Goal: Task Accomplishment & Management: Complete application form

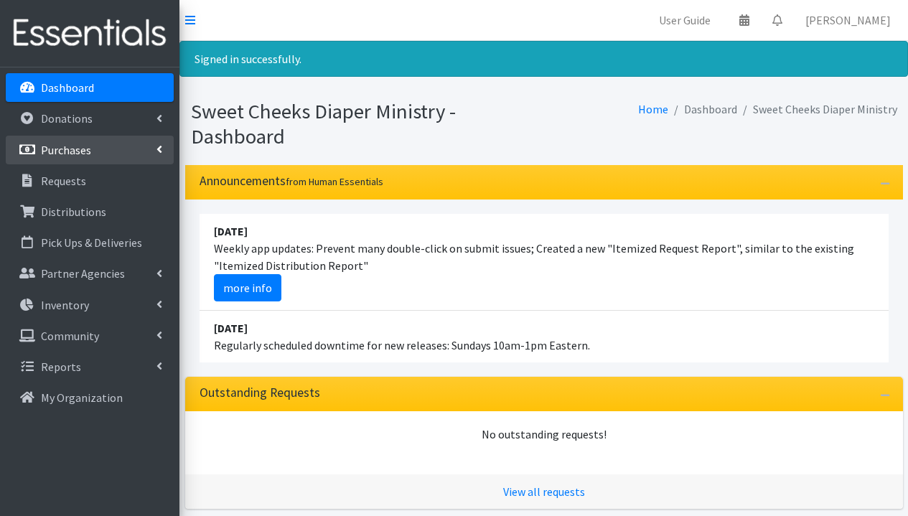
click at [88, 159] on link "Purchases" at bounding box center [90, 150] width 168 height 29
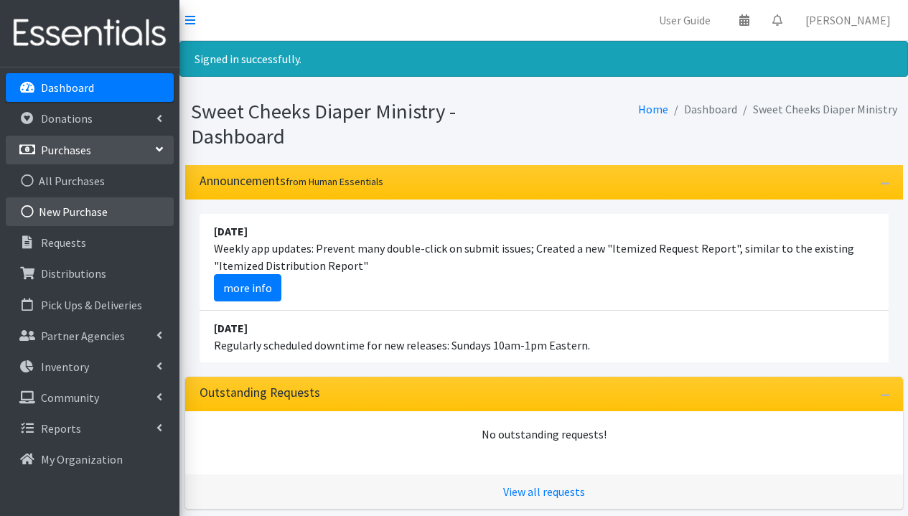
click at [90, 218] on link "New Purchase" at bounding box center [90, 211] width 168 height 29
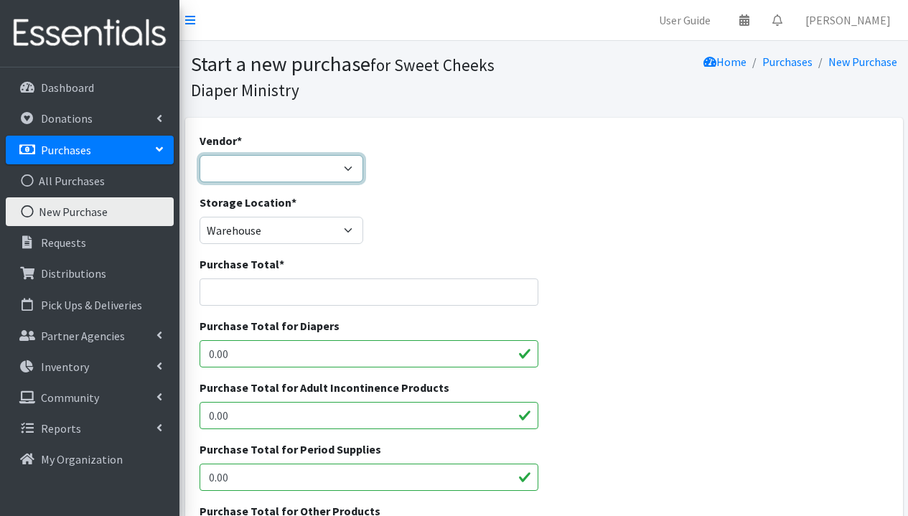
select select "71"
click at [297, 281] on input "Purchase Total *" at bounding box center [370, 292] width 340 height 27
type input "3684.50"
click at [299, 346] on input "0.00" at bounding box center [370, 353] width 340 height 27
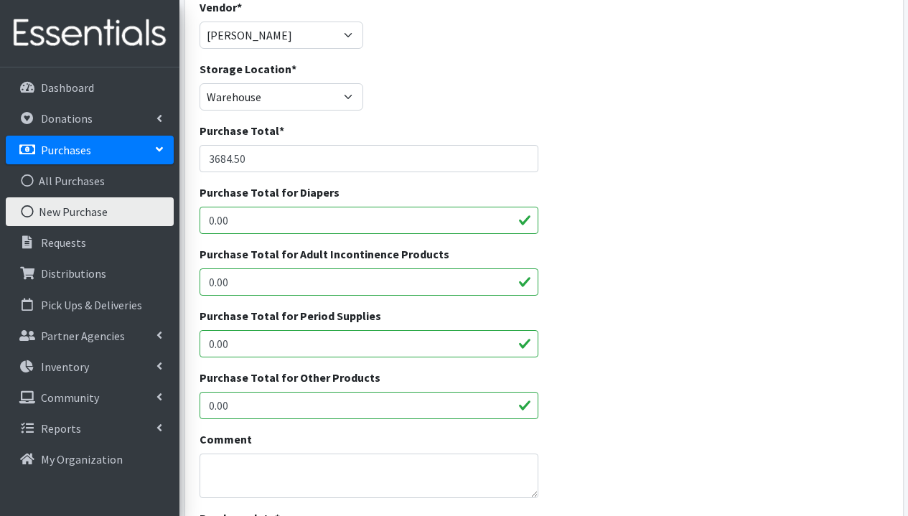
click at [368, 399] on input "0.00" at bounding box center [370, 405] width 340 height 27
type input "0"
type input "1505.55"
click at [346, 283] on input "0.00" at bounding box center [370, 282] width 340 height 27
type input "0"
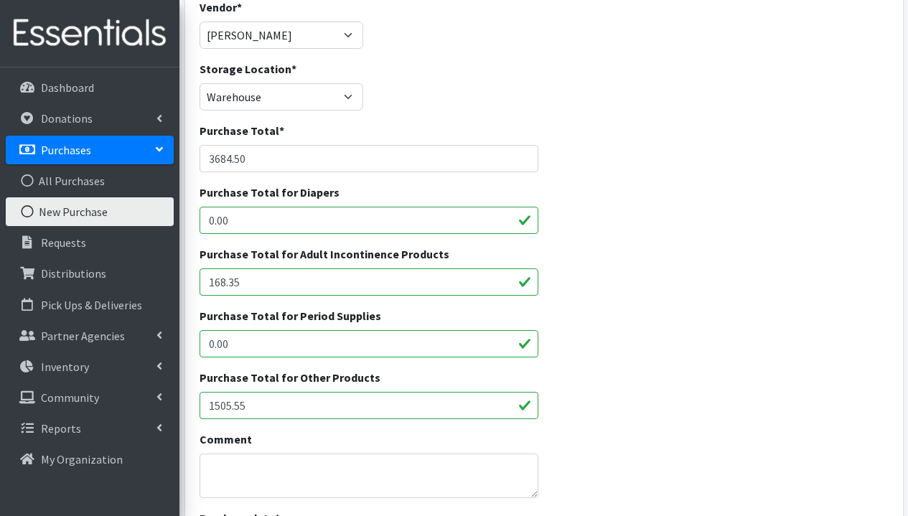
type input "168.35"
click at [635, 243] on div "Purchase Total for Diapers 0.00" at bounding box center [544, 215] width 700 height 62
click at [425, 226] on input "0.00" at bounding box center [370, 220] width 340 height 27
type input "0"
type input "2008.60"
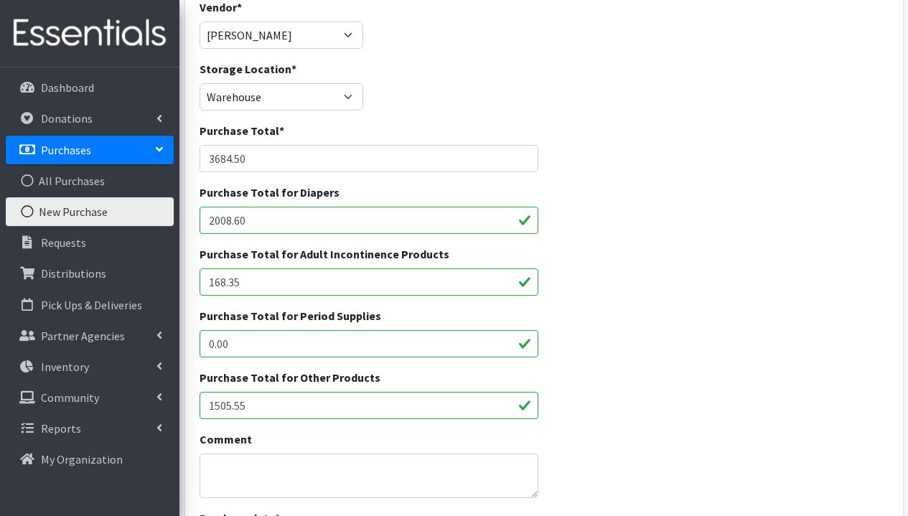
click at [598, 238] on div "Purchase Total for Diapers 2008.60" at bounding box center [544, 215] width 700 height 62
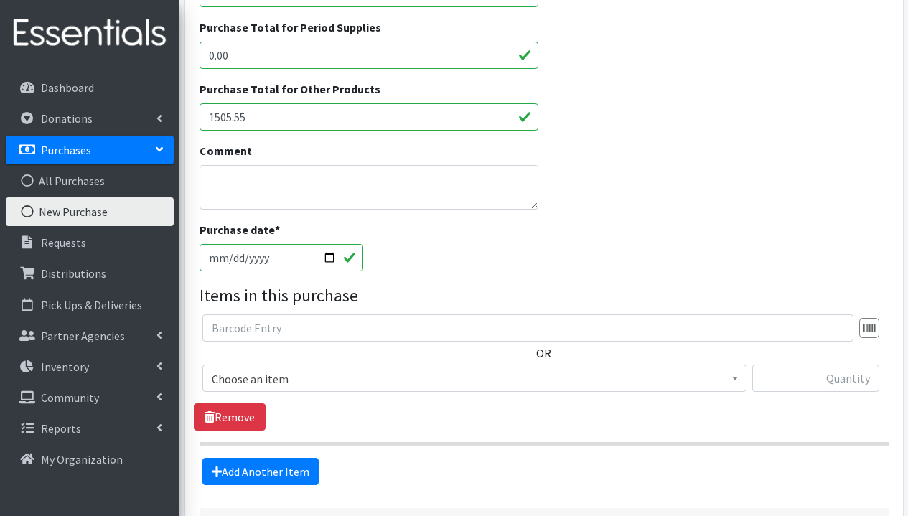
scroll to position [528, 0]
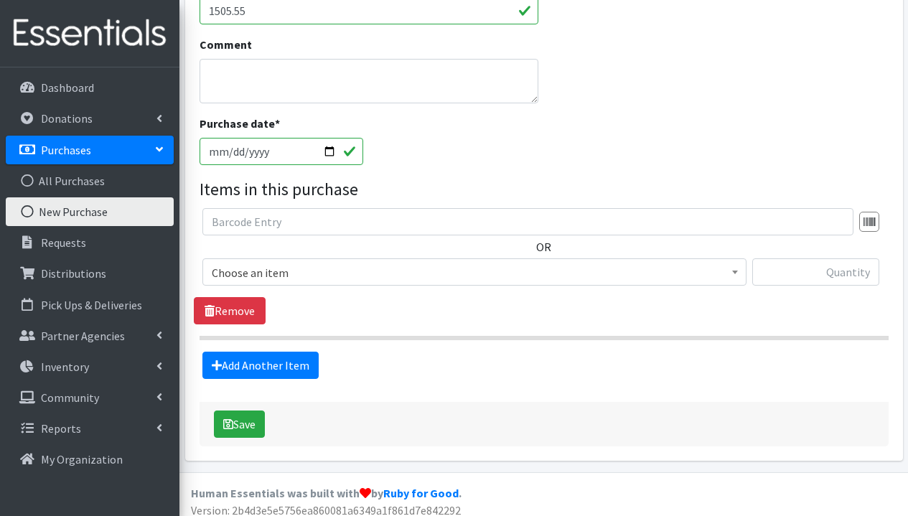
click at [395, 271] on span "Choose an item" at bounding box center [475, 273] width 526 height 20
click at [302, 156] on input "[DATE]" at bounding box center [282, 151] width 164 height 27
type input "[DATE]"
click at [431, 157] on div "Purchase date * [DATE]" at bounding box center [544, 146] width 700 height 62
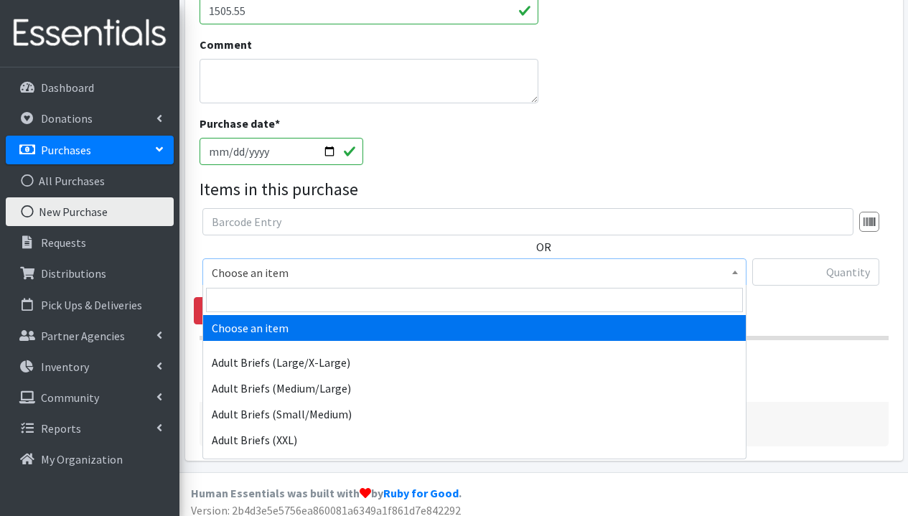
click at [321, 274] on span "Choose an item" at bounding box center [475, 273] width 526 height 20
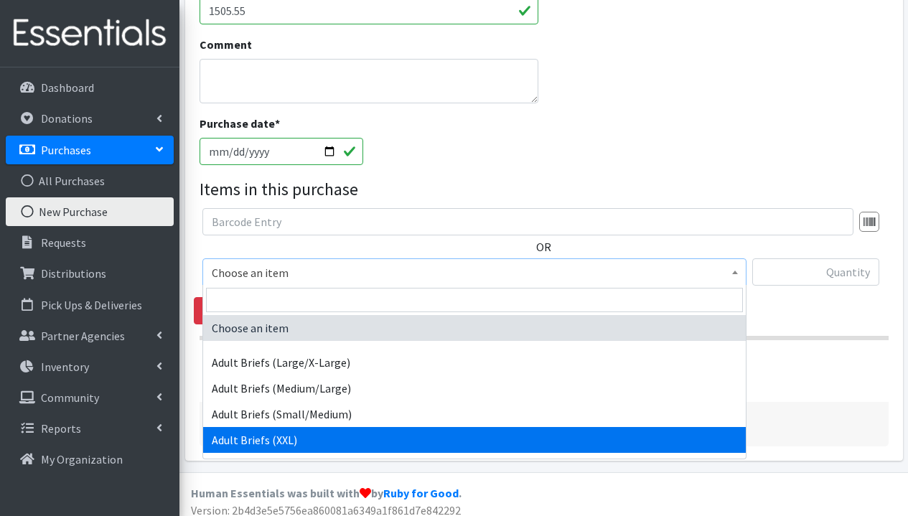
select select "1274"
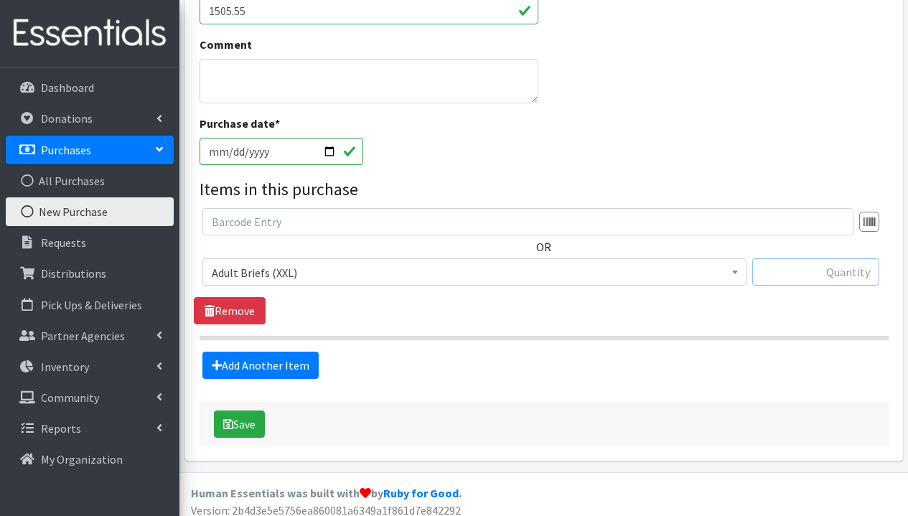
click at [824, 281] on input "text" at bounding box center [816, 272] width 127 height 27
type input "240"
click at [301, 361] on link "Add Another Item" at bounding box center [260, 365] width 116 height 27
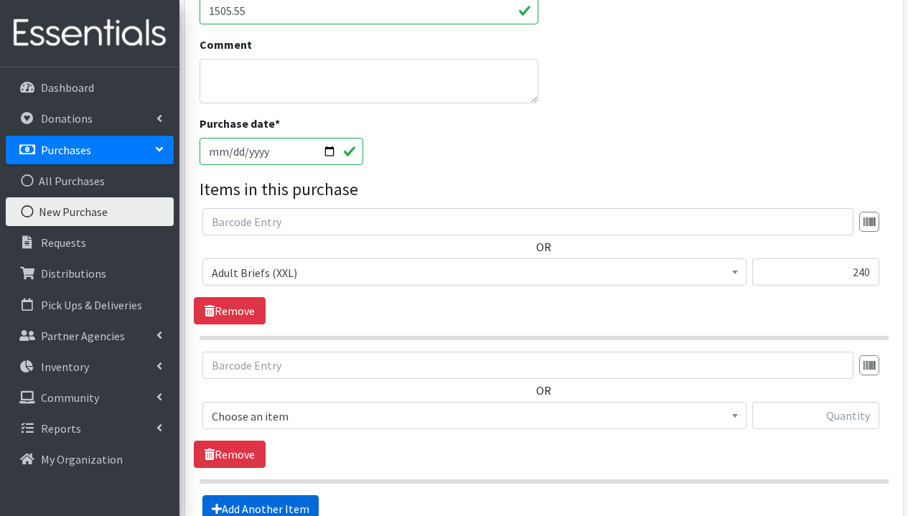
scroll to position [681, 0]
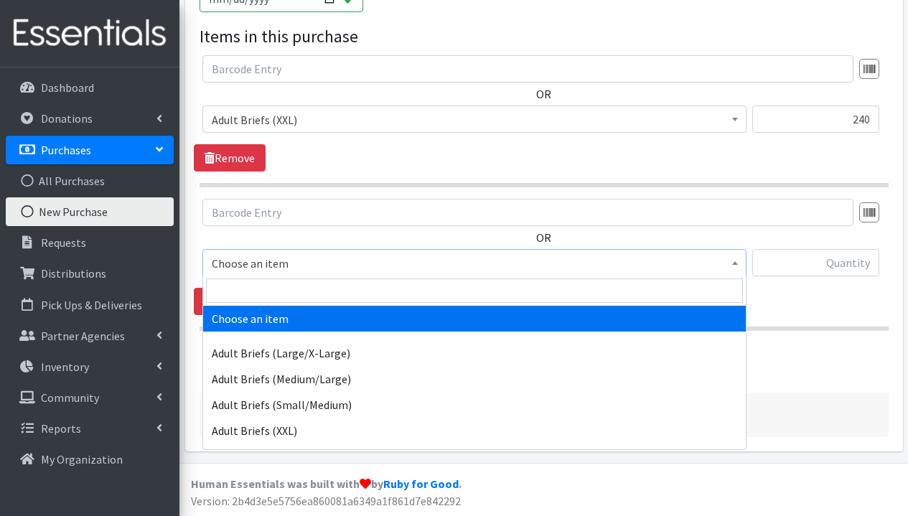
click at [348, 269] on span "Choose an item" at bounding box center [475, 263] width 526 height 20
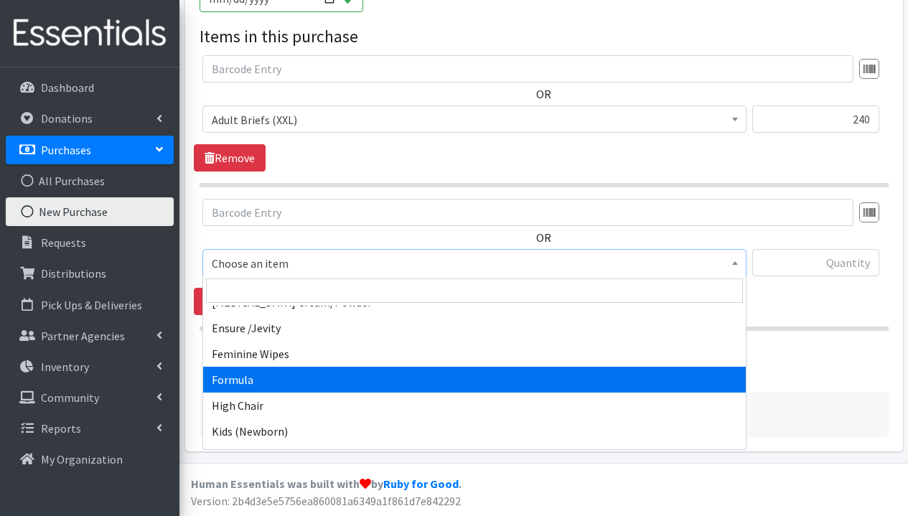
scroll to position [255, 0]
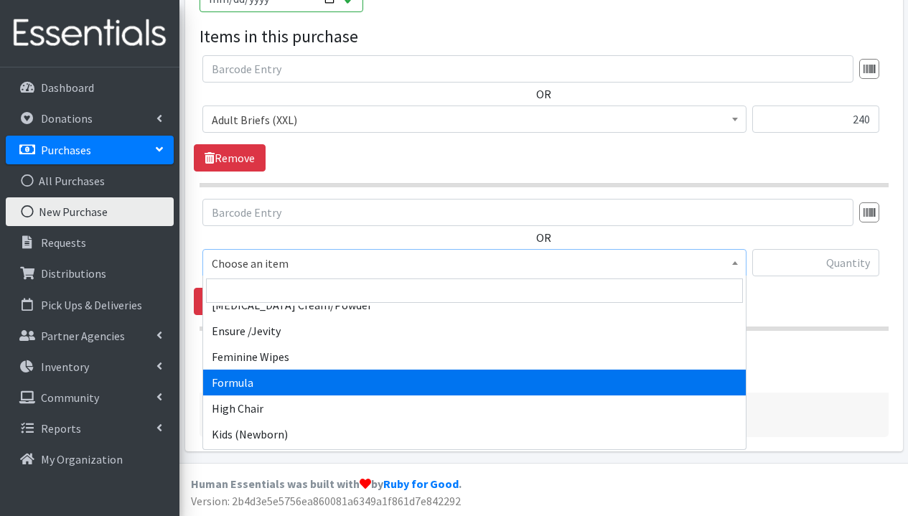
select select "4033"
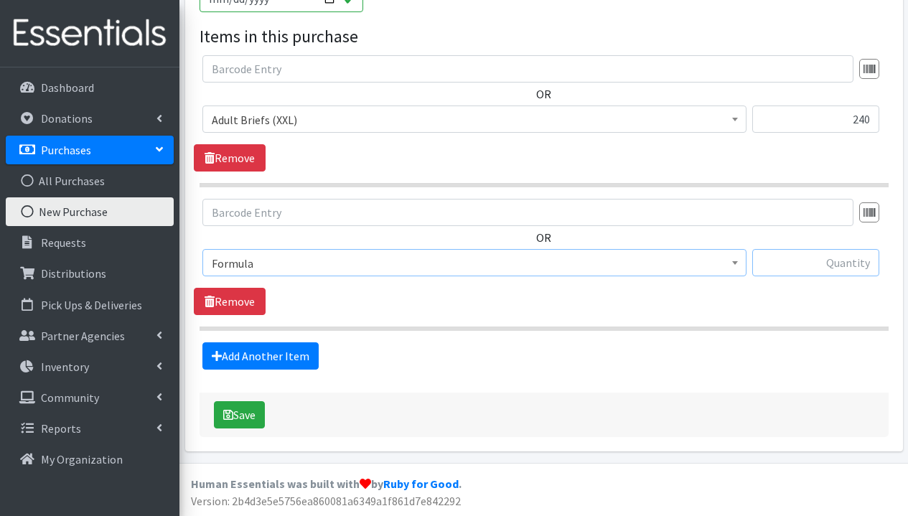
click at [839, 264] on input "text" at bounding box center [816, 262] width 127 height 27
type input "60"
click at [292, 360] on link "Add Another Item" at bounding box center [260, 356] width 116 height 27
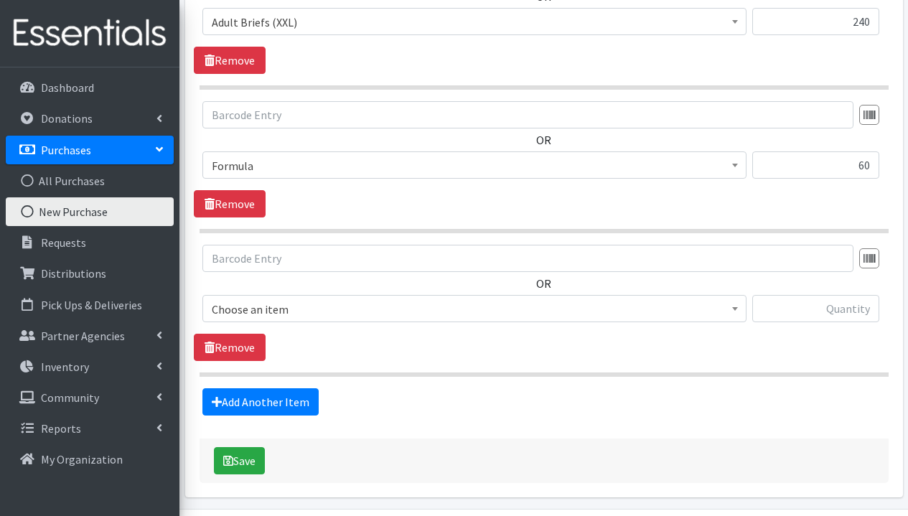
scroll to position [825, 0]
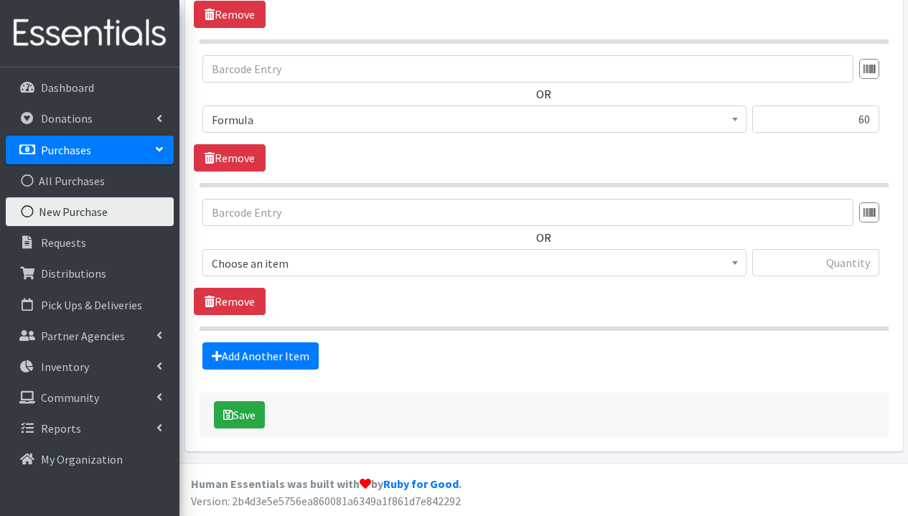
click at [281, 259] on span "Choose an item" at bounding box center [475, 263] width 526 height 20
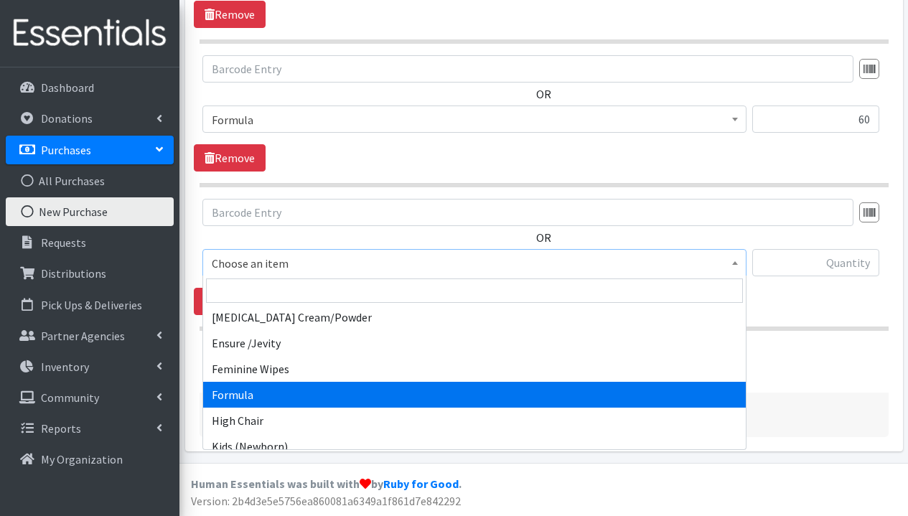
scroll to position [360, 0]
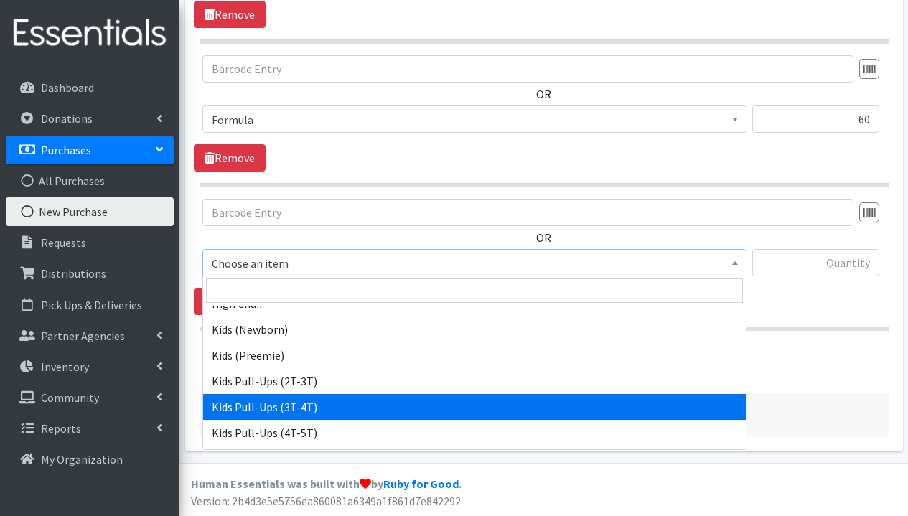
select select "1273"
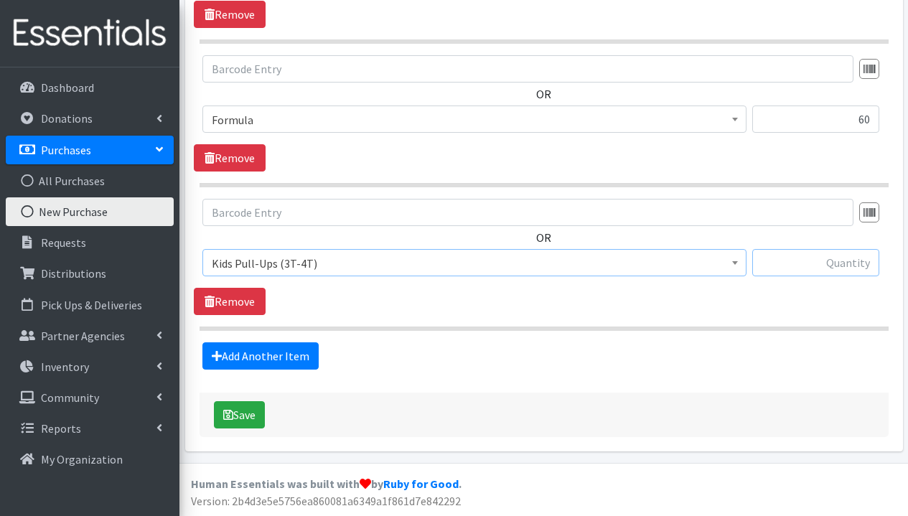
click at [809, 264] on input "text" at bounding box center [816, 262] width 127 height 27
type input "920"
click at [306, 359] on link "Add Another Item" at bounding box center [260, 356] width 116 height 27
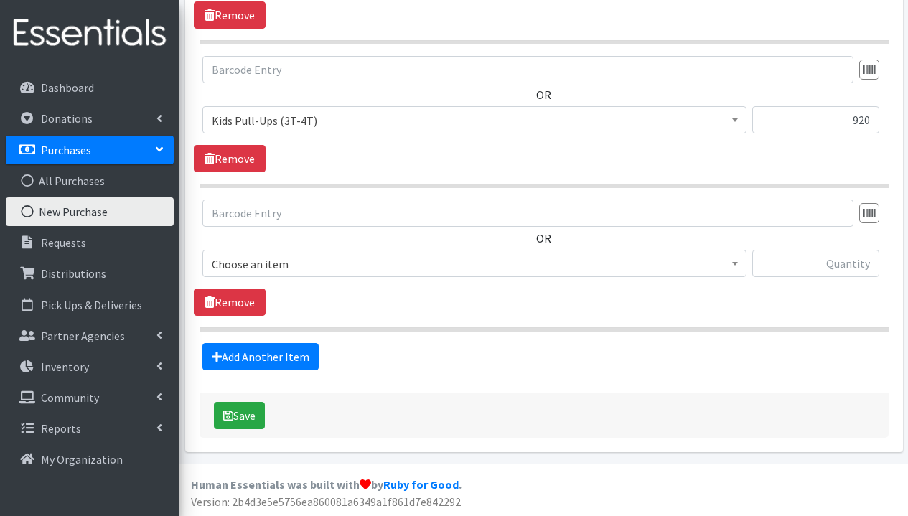
scroll to position [969, 0]
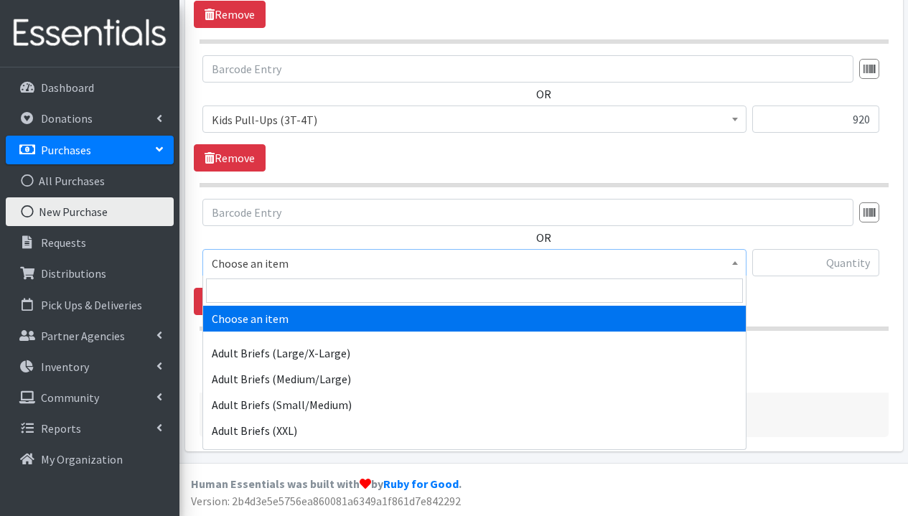
click at [380, 265] on span "Choose an item" at bounding box center [475, 263] width 526 height 20
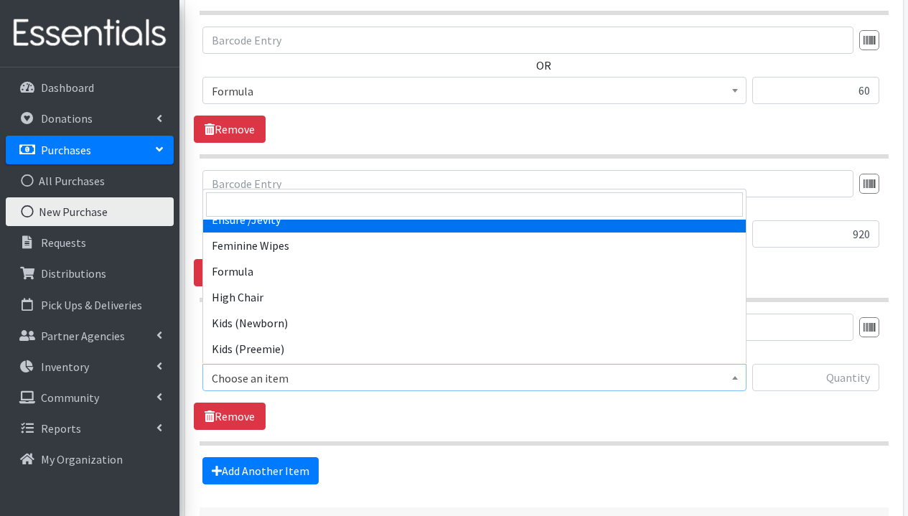
scroll to position [388, 0]
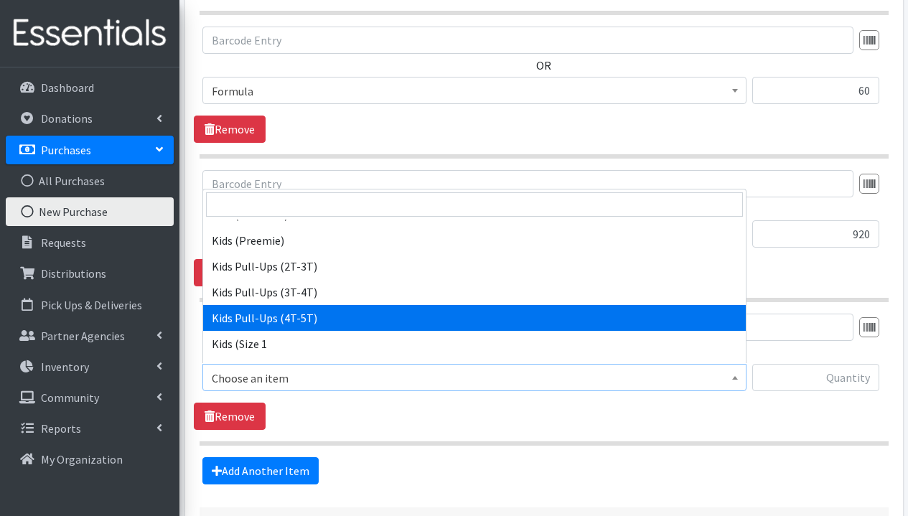
select select "1280"
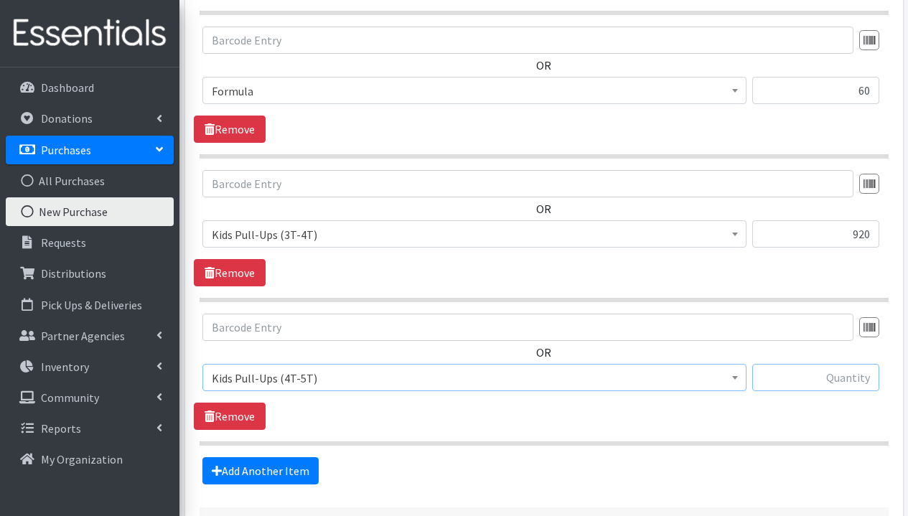
click at [835, 383] on input "text" at bounding box center [816, 377] width 127 height 27
type input "720"
click at [264, 479] on link "Add Another Item" at bounding box center [260, 470] width 116 height 27
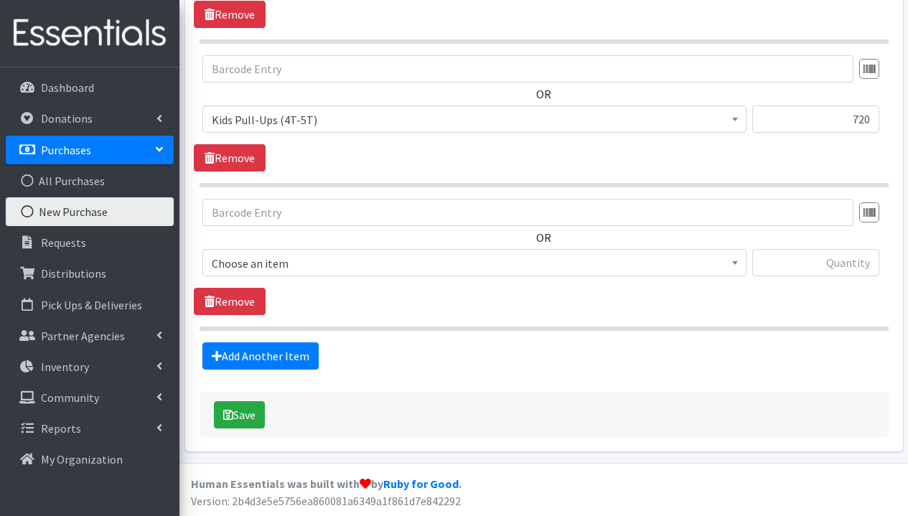
click at [491, 267] on span "Choose an item" at bounding box center [475, 263] width 526 height 20
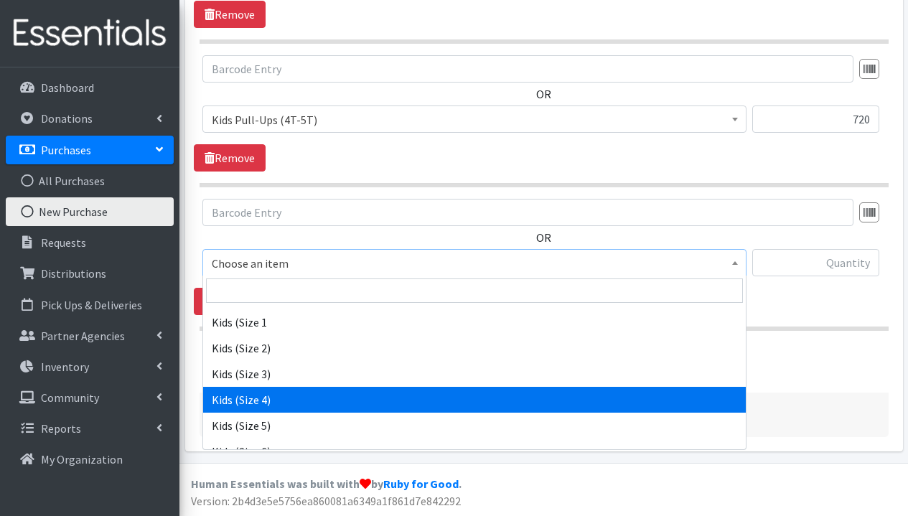
scroll to position [509, 0]
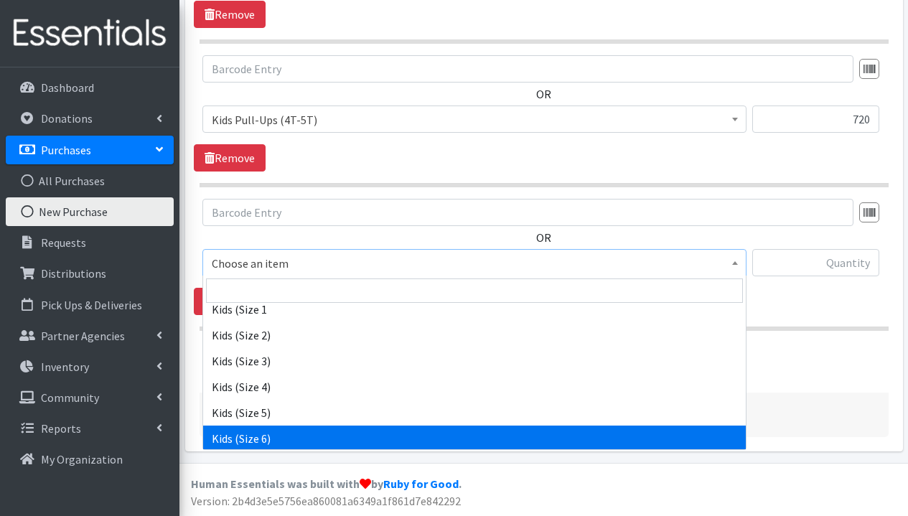
select select "1286"
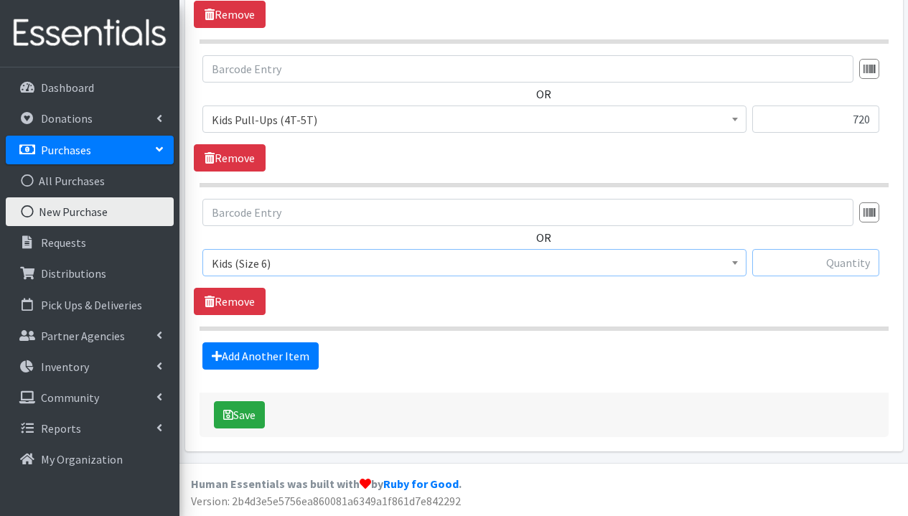
click at [869, 258] on input "text" at bounding box center [816, 262] width 127 height 27
type input "1840"
click at [279, 356] on link "Add Another Item" at bounding box center [260, 356] width 116 height 27
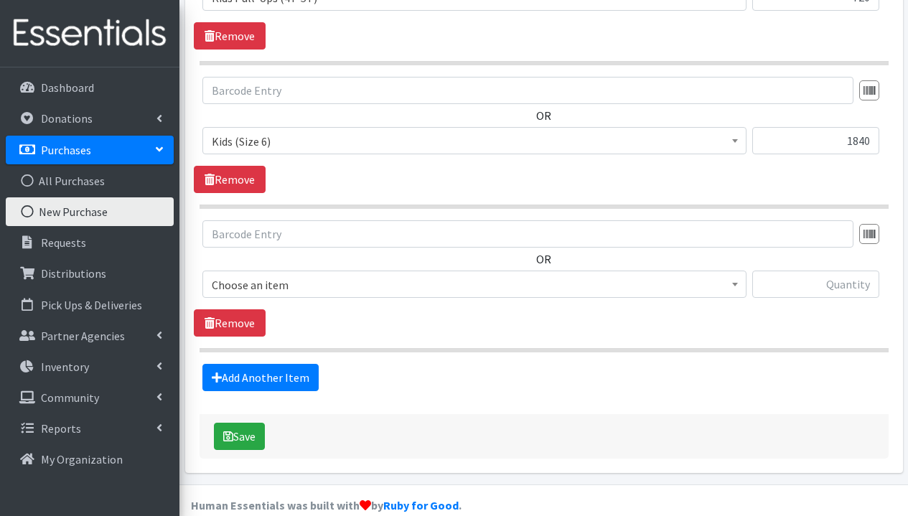
scroll to position [1256, 0]
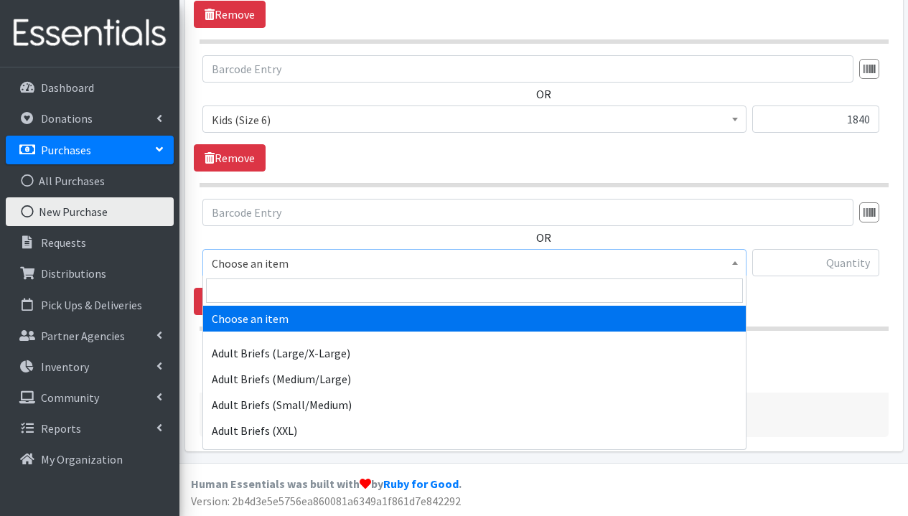
click at [376, 264] on span "Choose an item" at bounding box center [475, 263] width 526 height 20
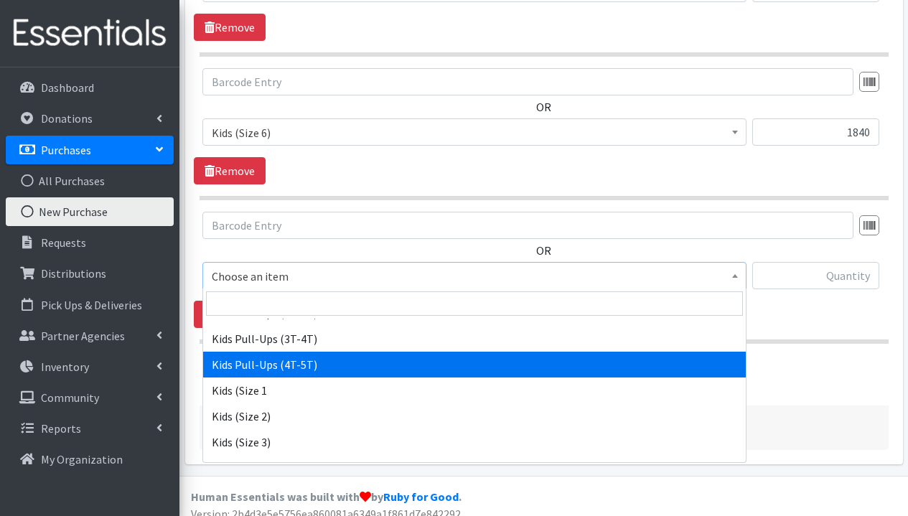
scroll to position [515, 0]
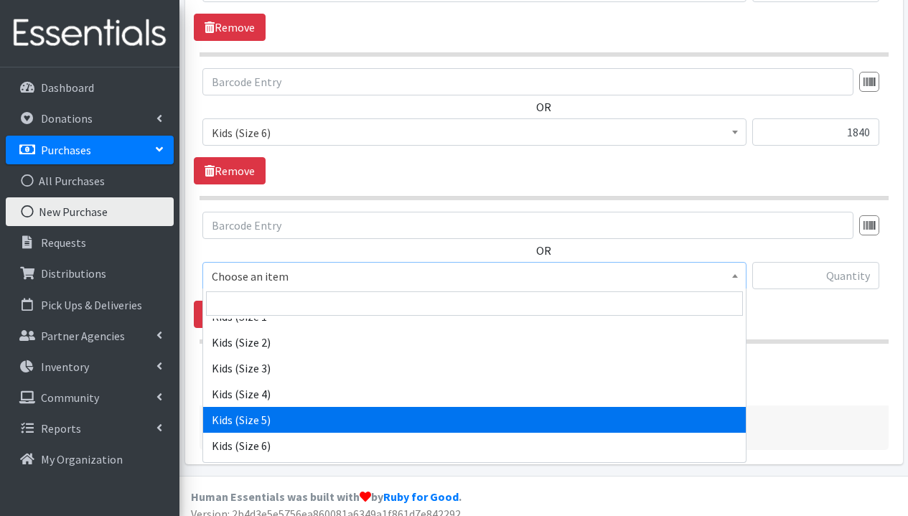
select select "1285"
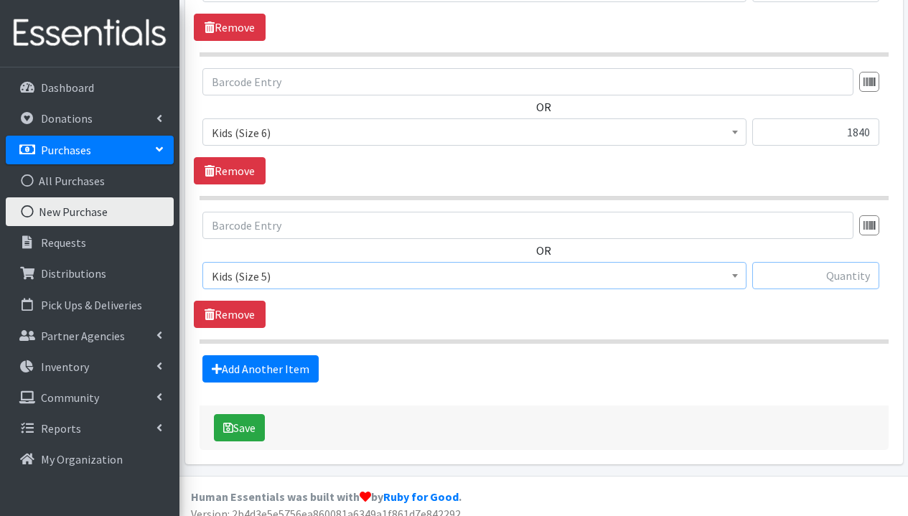
click at [829, 280] on input "text" at bounding box center [816, 275] width 127 height 27
type input "2160"
click at [276, 381] on link "Add Another Item" at bounding box center [260, 368] width 116 height 27
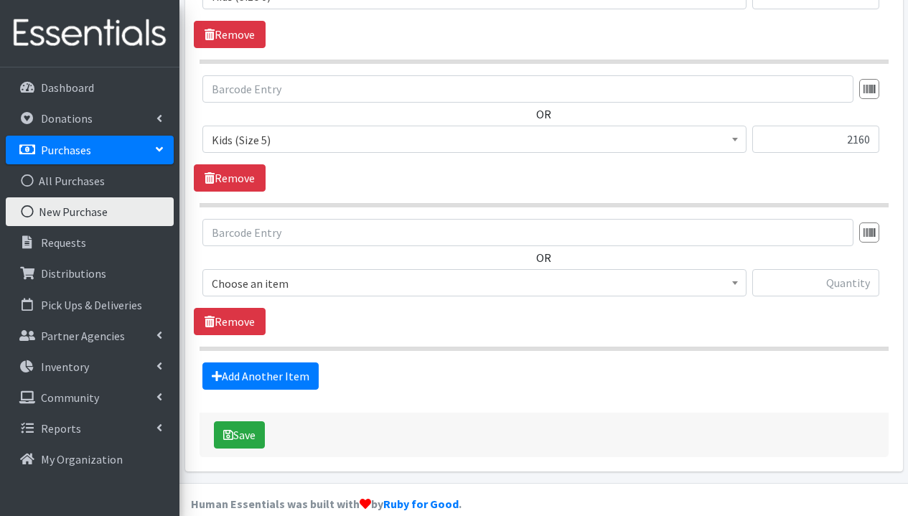
scroll to position [1400, 0]
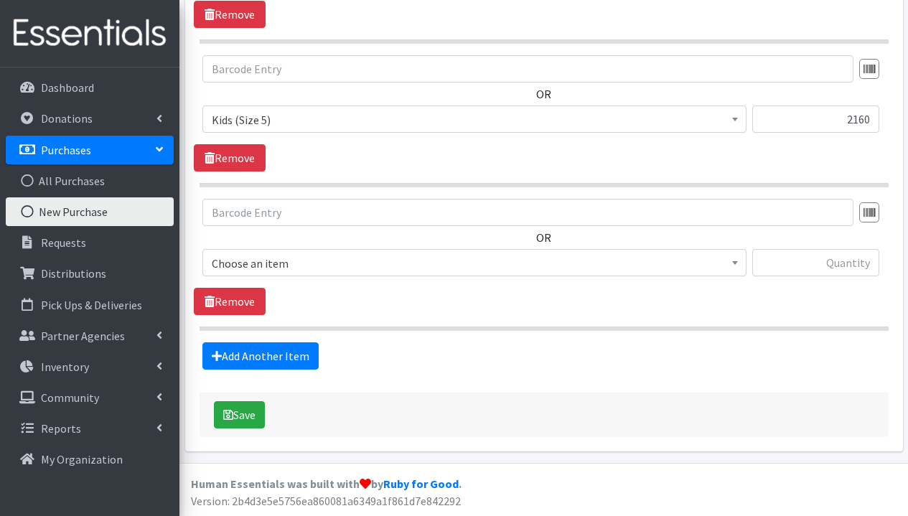
click at [366, 259] on span "Choose an item" at bounding box center [475, 263] width 526 height 20
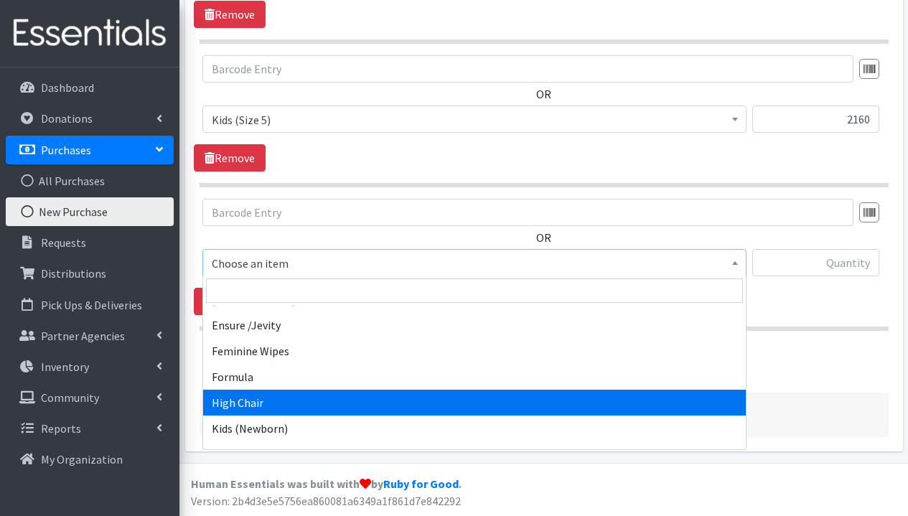
scroll to position [493, 0]
select select "1292"
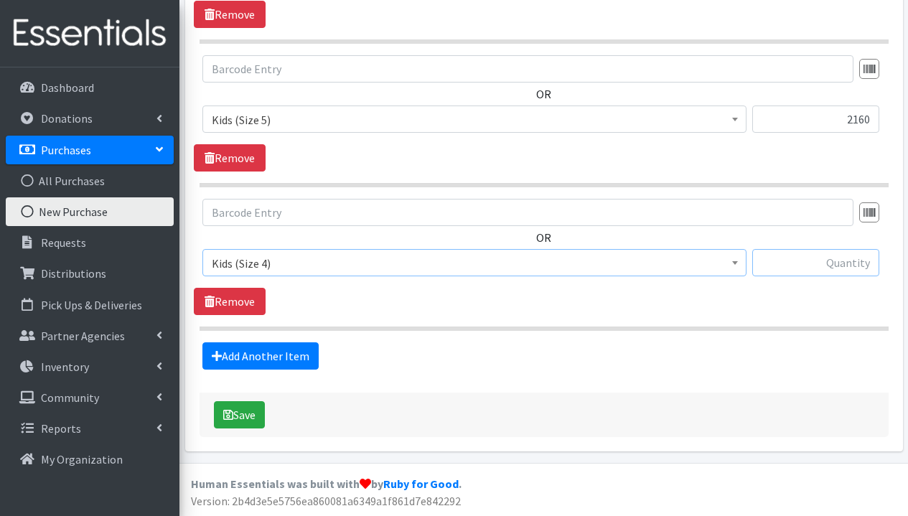
click at [839, 271] on input "text" at bounding box center [816, 262] width 127 height 27
type input "1240"
click at [676, 351] on div "Add Another Item" at bounding box center [544, 356] width 700 height 27
click at [292, 362] on link "Add Another Item" at bounding box center [260, 356] width 116 height 27
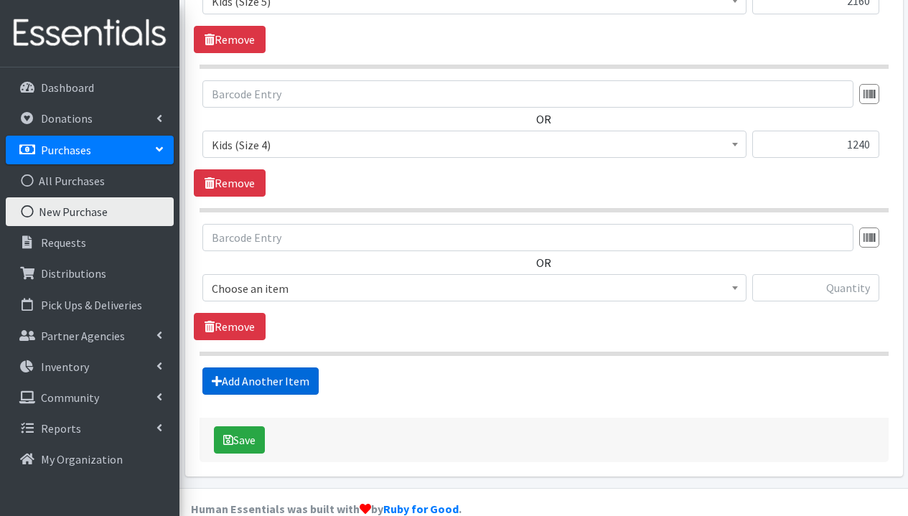
scroll to position [1543, 0]
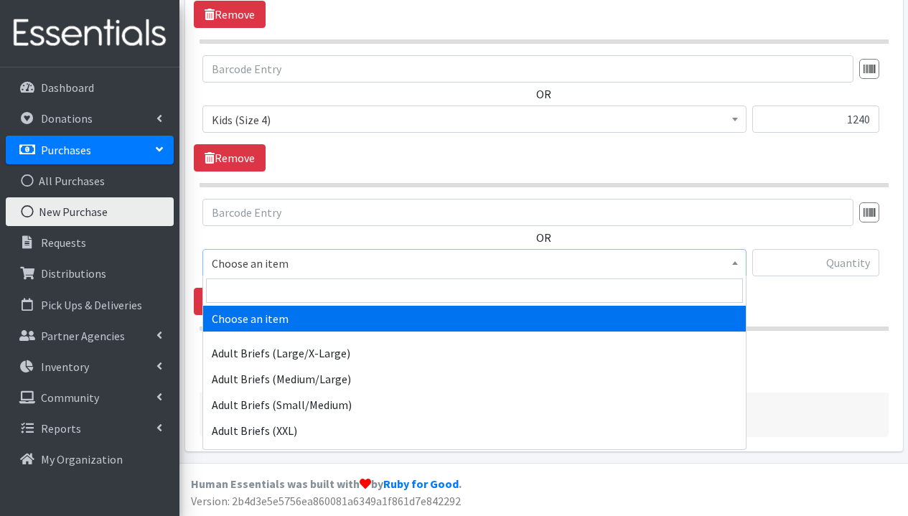
click at [380, 262] on span "Choose an item" at bounding box center [475, 263] width 526 height 20
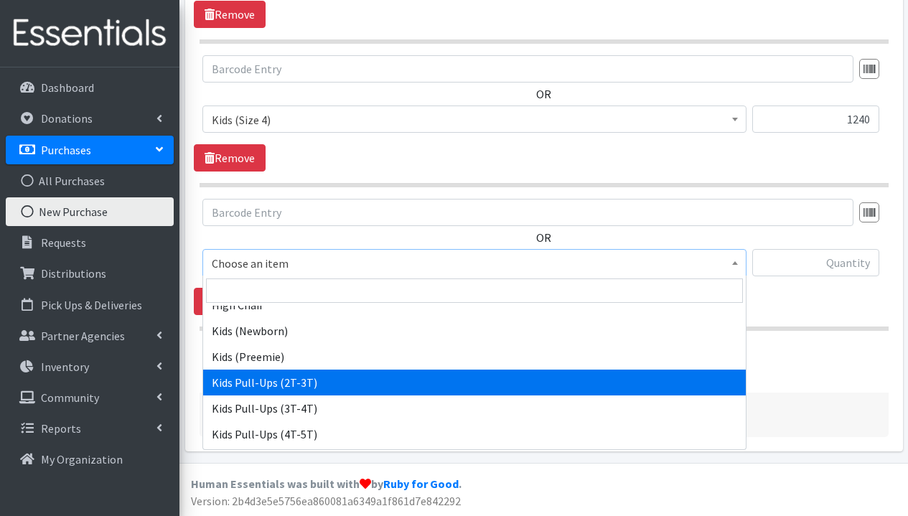
scroll to position [455, 0]
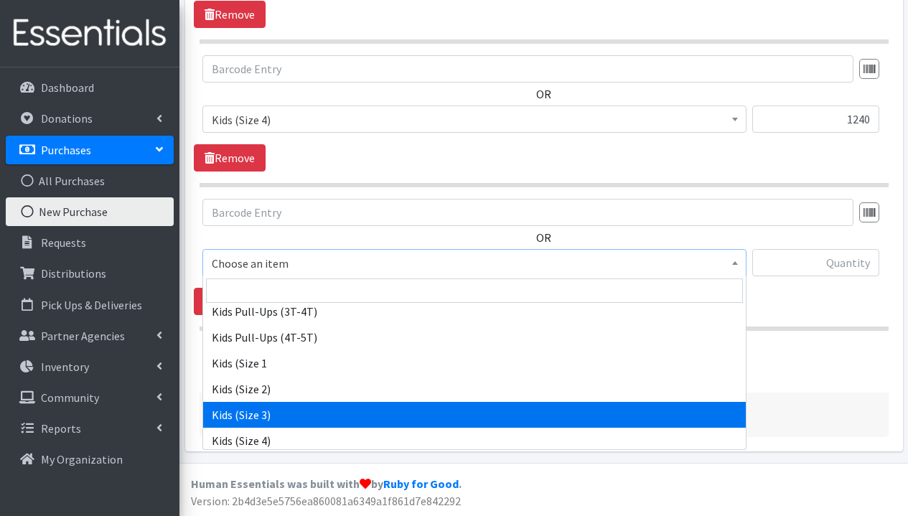
drag, startPoint x: 383, startPoint y: 409, endPoint x: 391, endPoint y: 403, distance: 9.8
select select "1291"
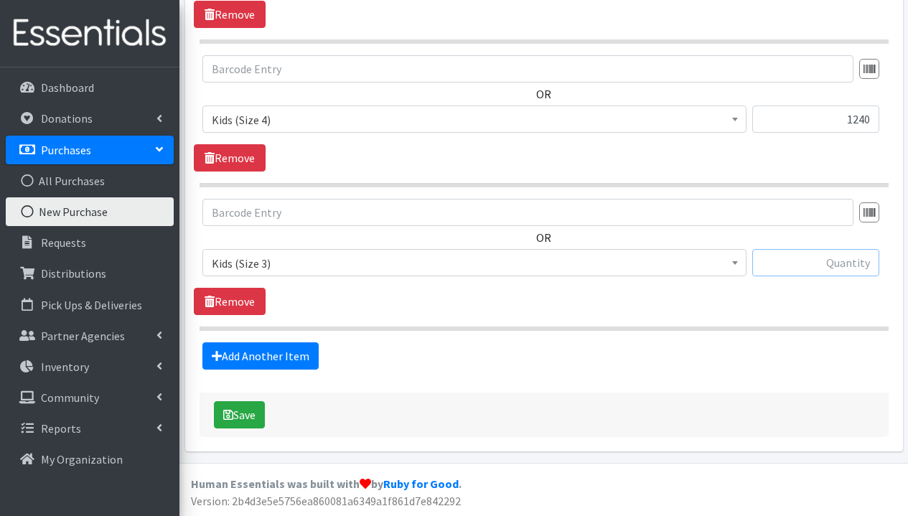
click at [816, 264] on input "text" at bounding box center [816, 262] width 127 height 27
type input "1440"
click at [234, 417] on button "Save" at bounding box center [239, 414] width 51 height 27
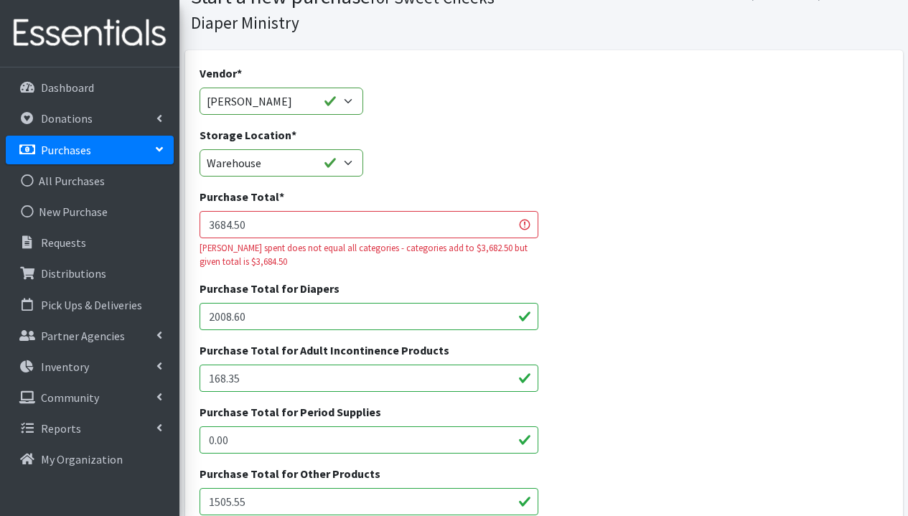
scroll to position [168, 0]
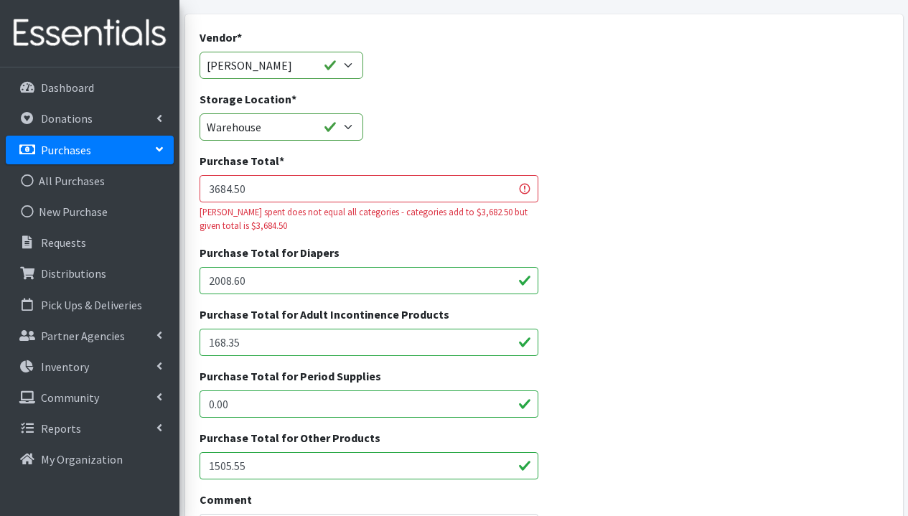
click at [228, 466] on input "1505.55" at bounding box center [370, 465] width 340 height 27
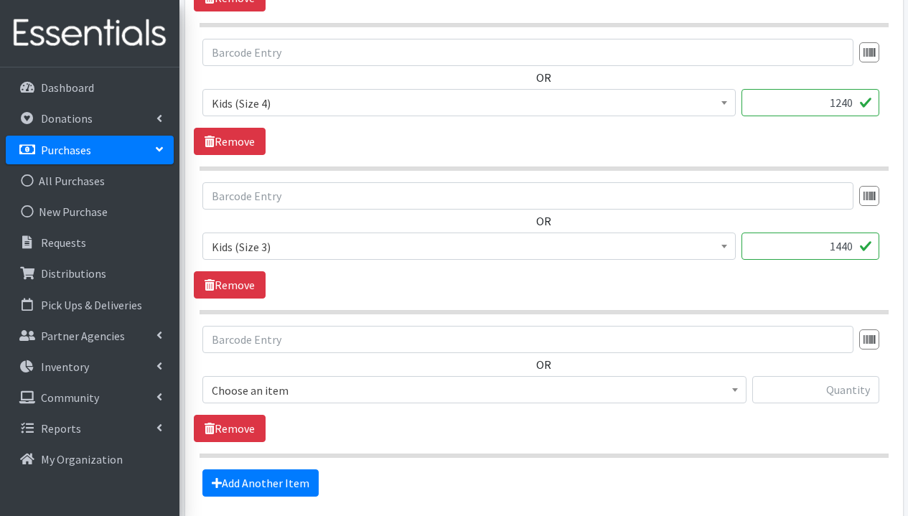
scroll to position [1782, 0]
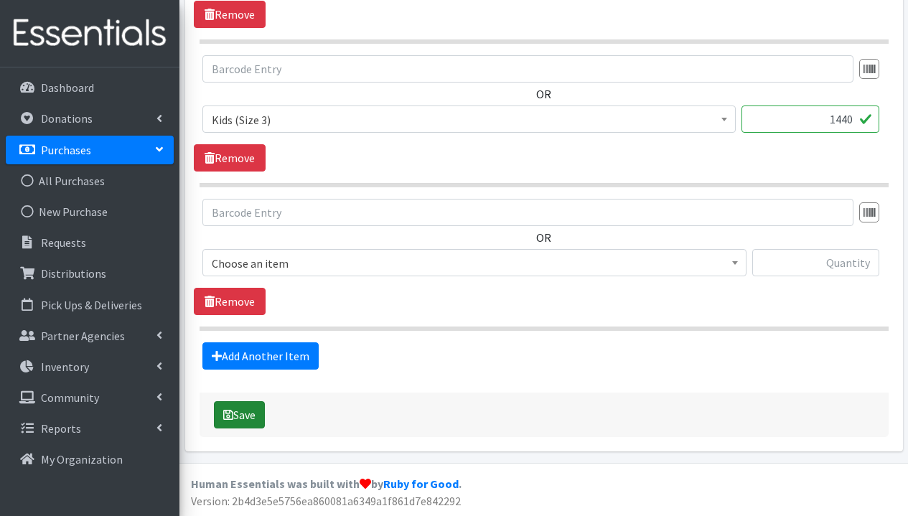
type input "1507.55"
click at [246, 425] on button "Save" at bounding box center [239, 414] width 51 height 27
